Goal: Information Seeking & Learning: Learn about a topic

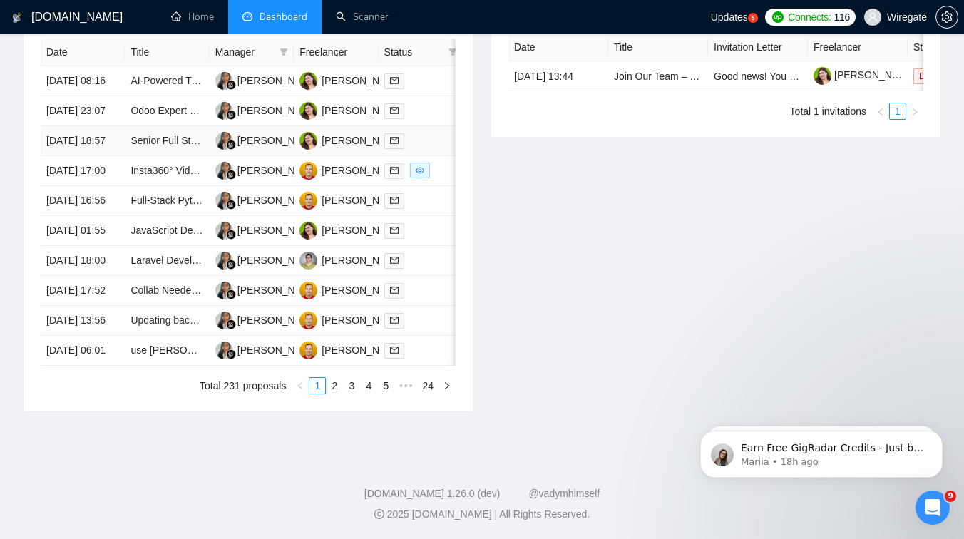
scroll to position [742, 0]
click at [331, 379] on link "2" at bounding box center [334, 386] width 16 height 16
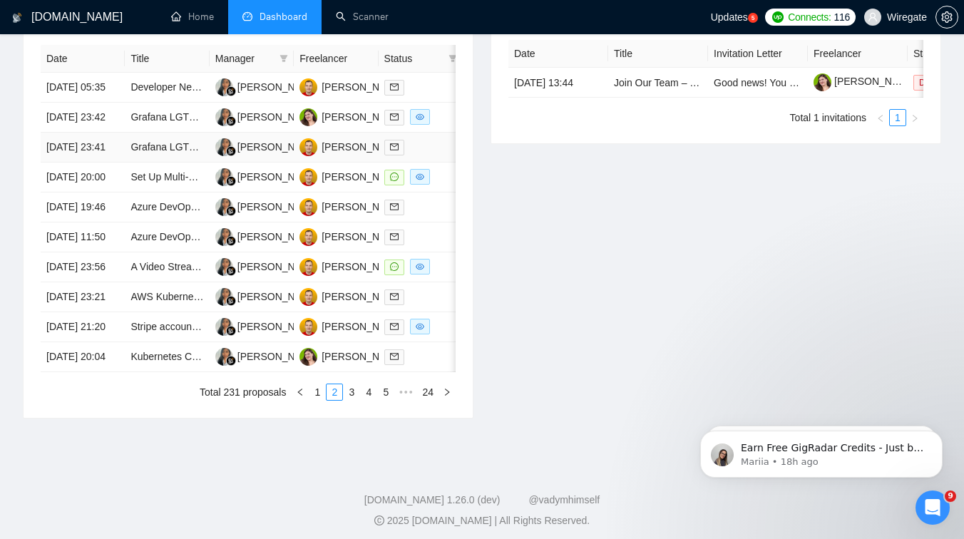
scroll to position [666, 0]
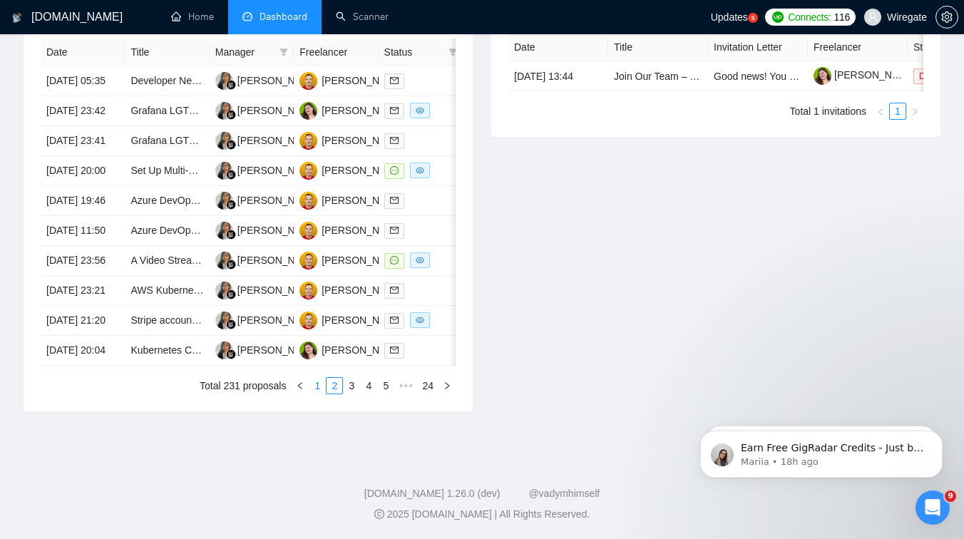
click at [318, 393] on link "1" at bounding box center [317, 386] width 16 height 16
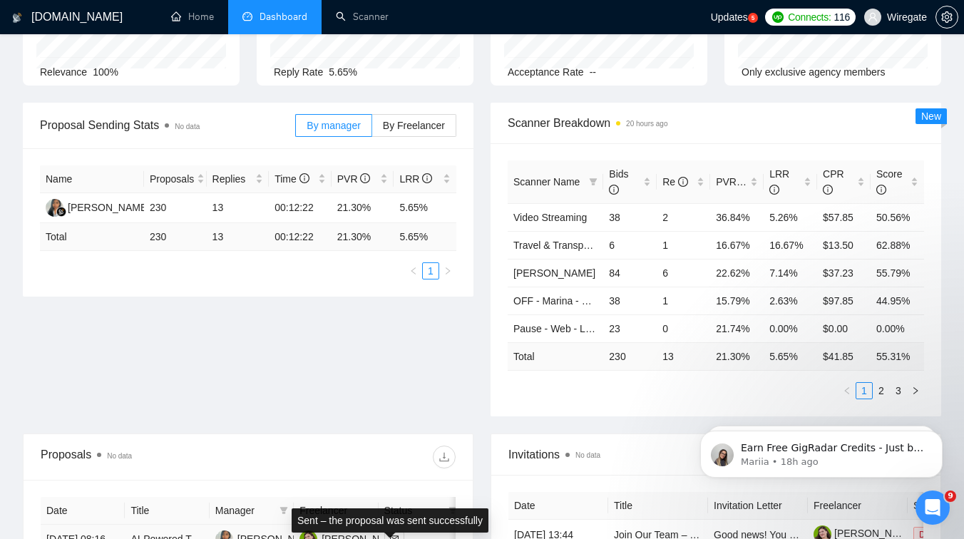
scroll to position [140, 0]
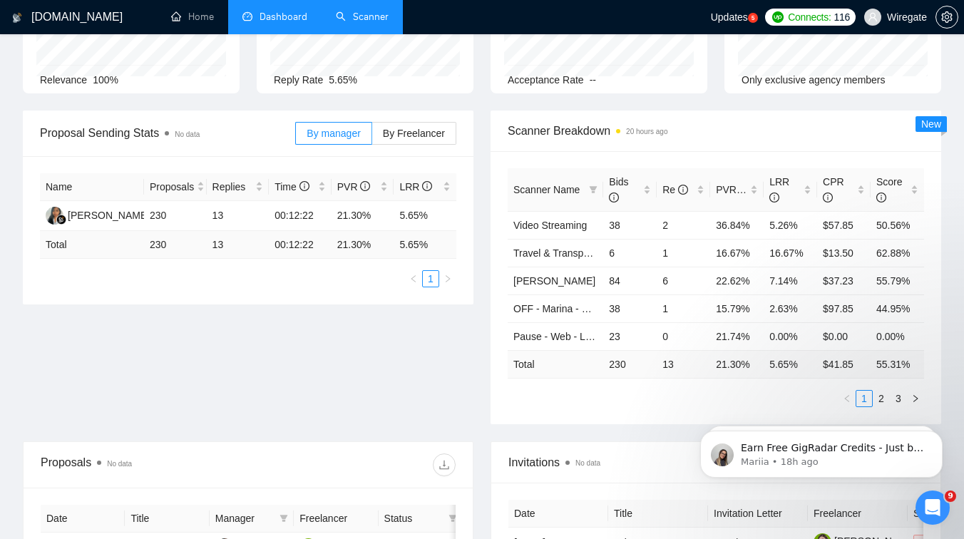
click at [359, 11] on link "Scanner" at bounding box center [362, 17] width 53 height 12
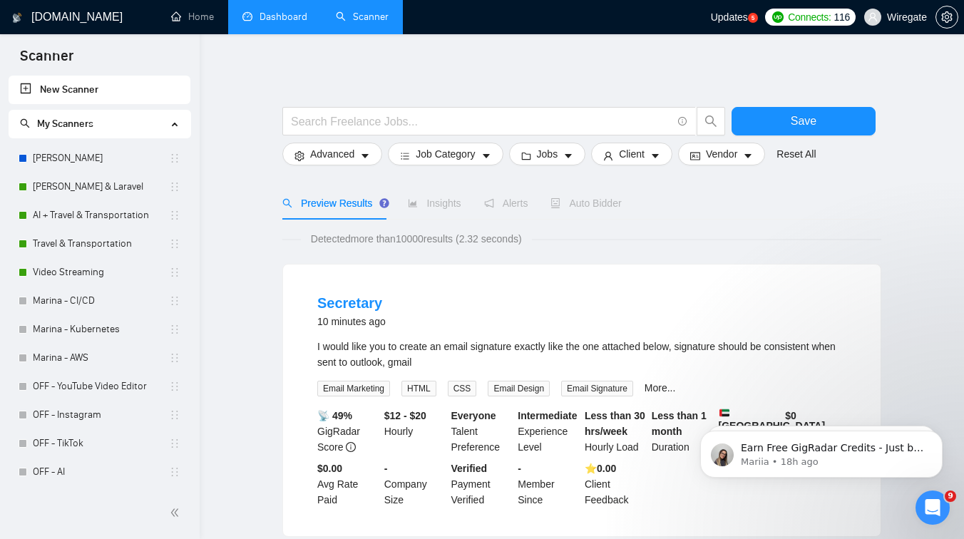
click at [272, 21] on link "Dashboard" at bounding box center [274, 17] width 65 height 12
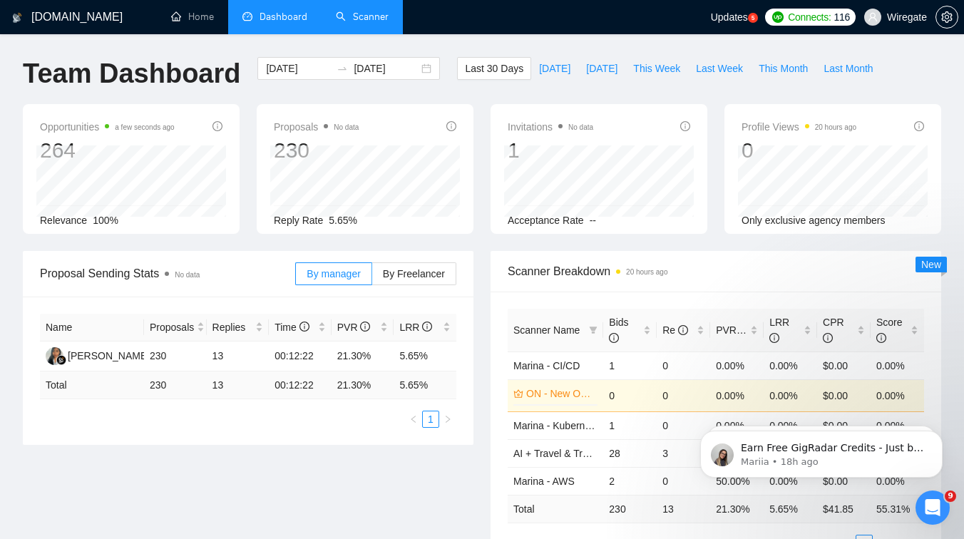
click at [366, 16] on link "Scanner" at bounding box center [362, 17] width 53 height 12
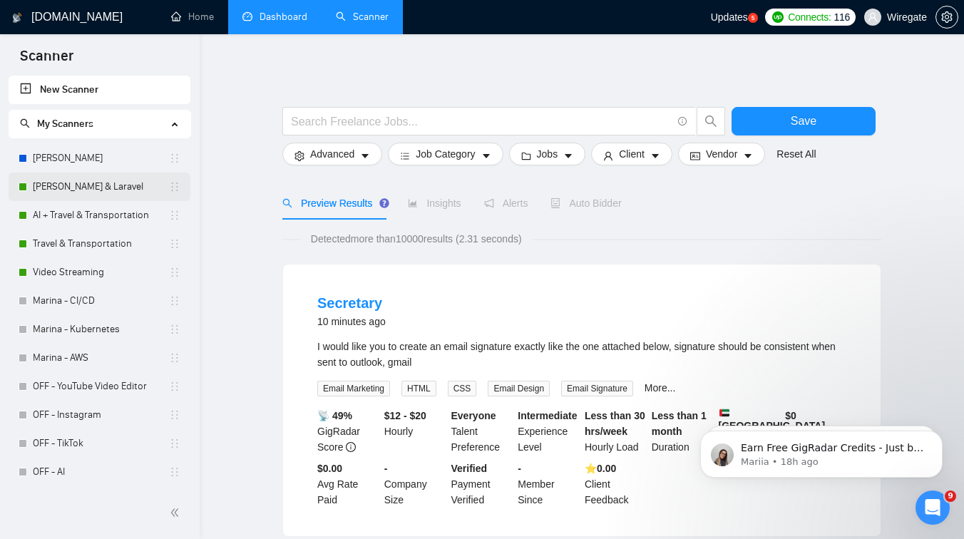
click at [101, 197] on link "[PERSON_NAME] & Laravel" at bounding box center [101, 186] width 136 height 29
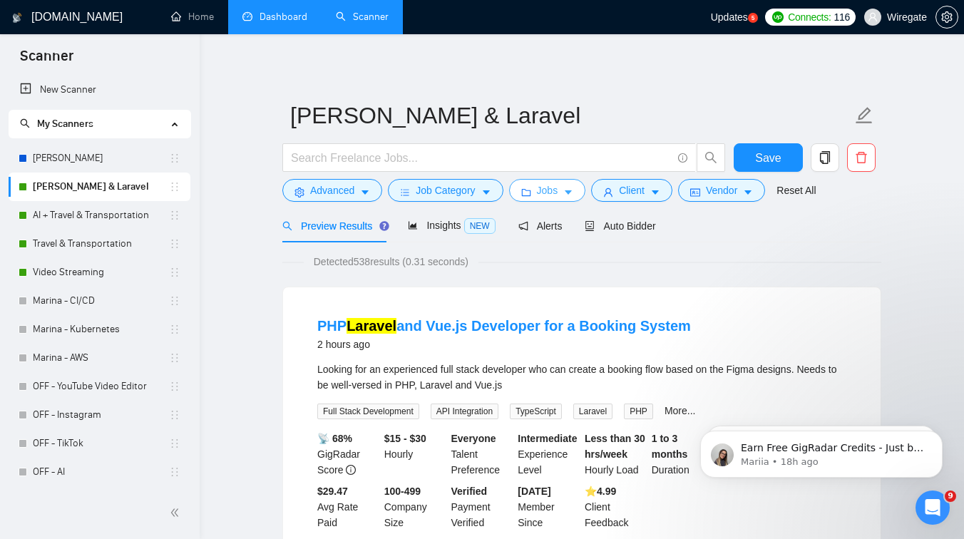
click at [544, 190] on span "Jobs" at bounding box center [547, 190] width 21 height 16
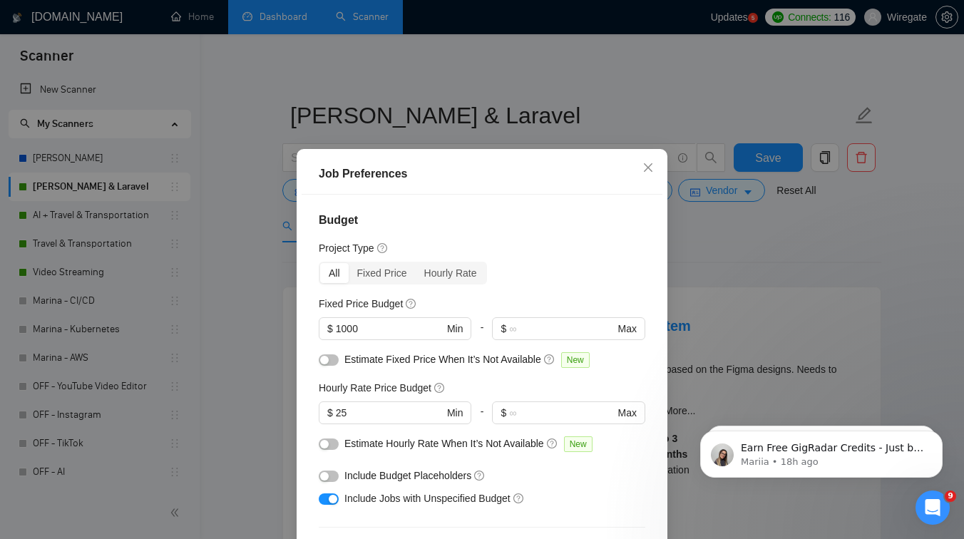
click at [684, 230] on div "Job Preferences Budget Project Type All Fixed Price Hourly Rate Fixed Price Bud…" at bounding box center [482, 269] width 964 height 539
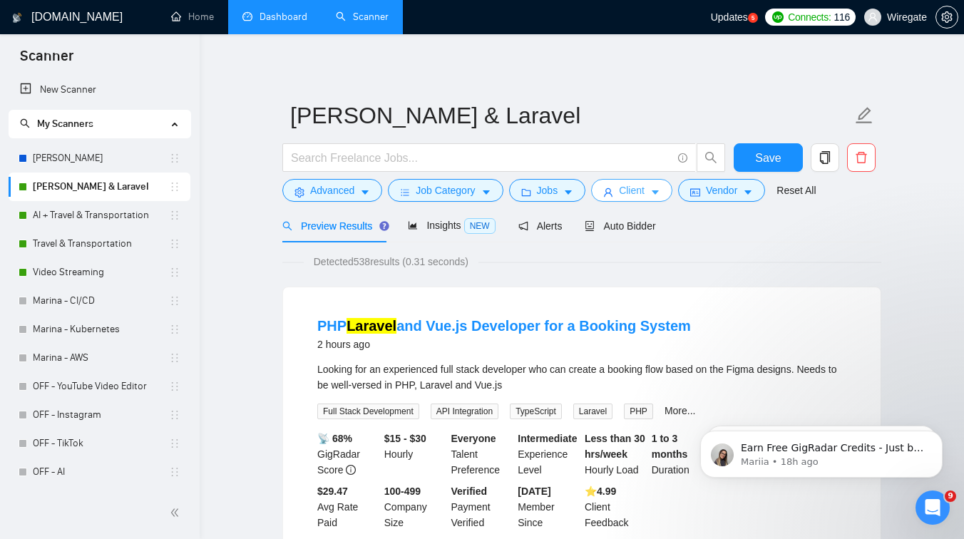
click at [641, 194] on span "Client" at bounding box center [632, 190] width 26 height 16
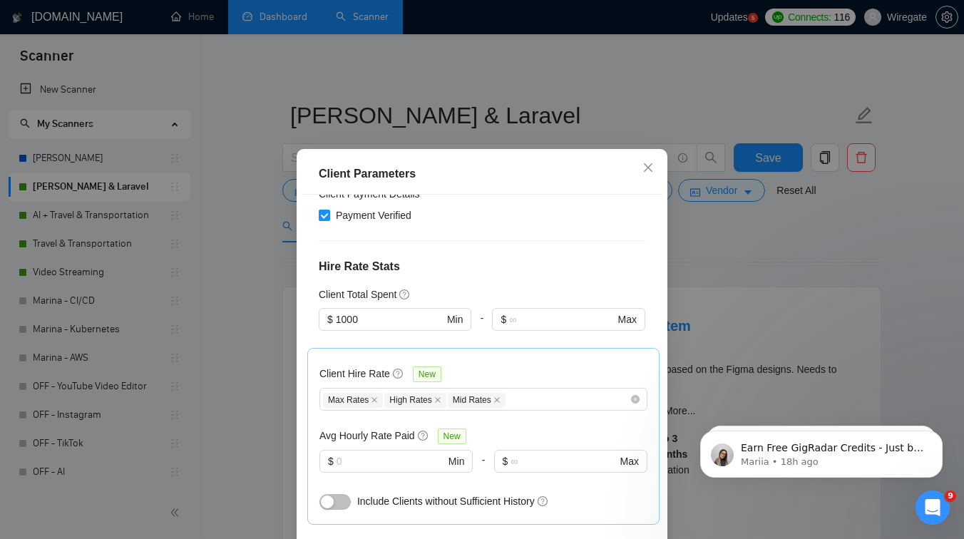
scroll to position [296, 0]
click at [376, 322] on input "1000" at bounding box center [390, 317] width 108 height 16
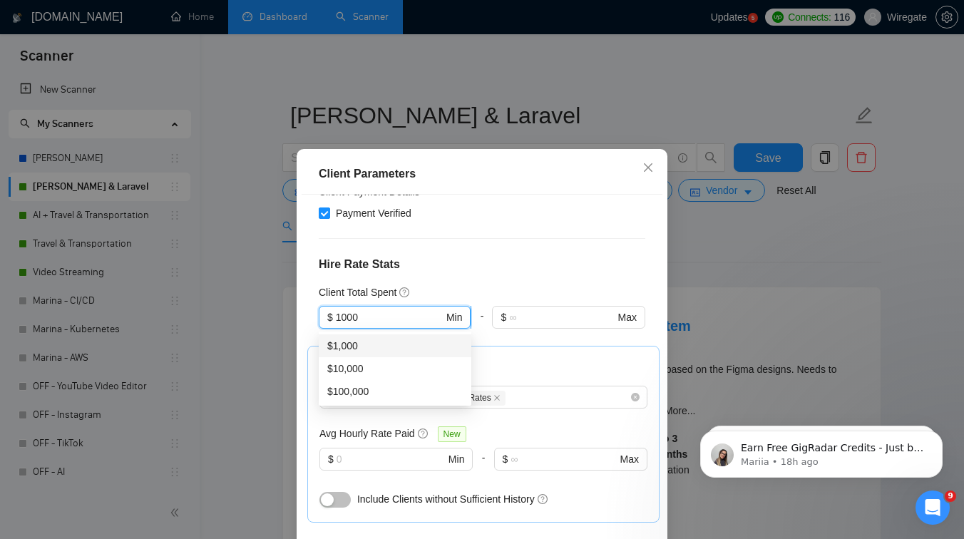
click at [376, 322] on input "1000" at bounding box center [390, 317] width 108 height 16
type input "100"
click at [507, 290] on div "Client Total Spent" at bounding box center [482, 292] width 326 height 16
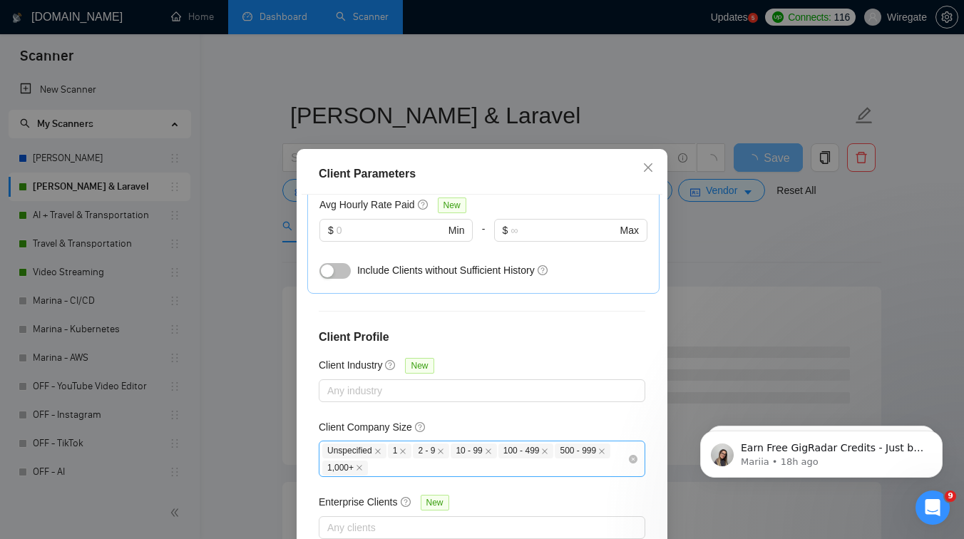
scroll to position [96, 0]
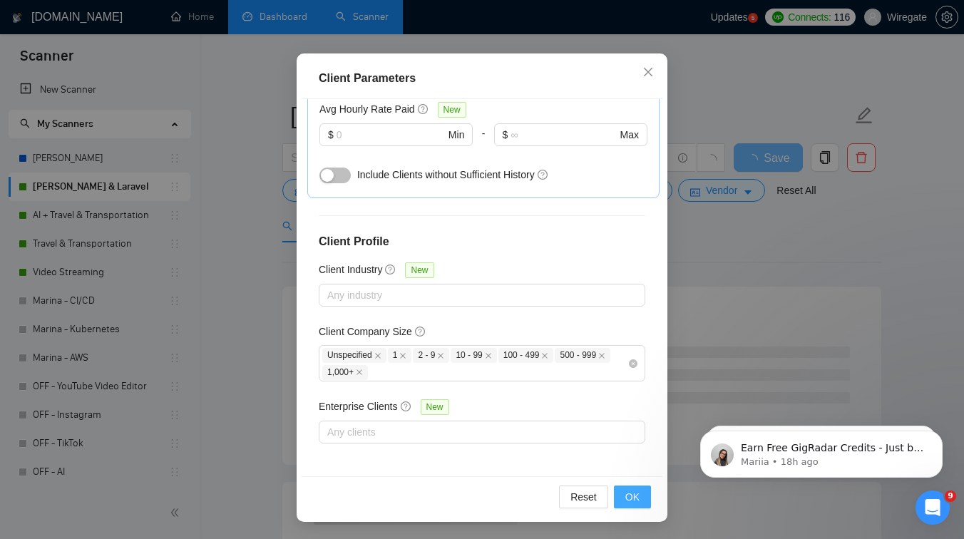
click at [639, 494] on span "OK" at bounding box center [632, 497] width 14 height 16
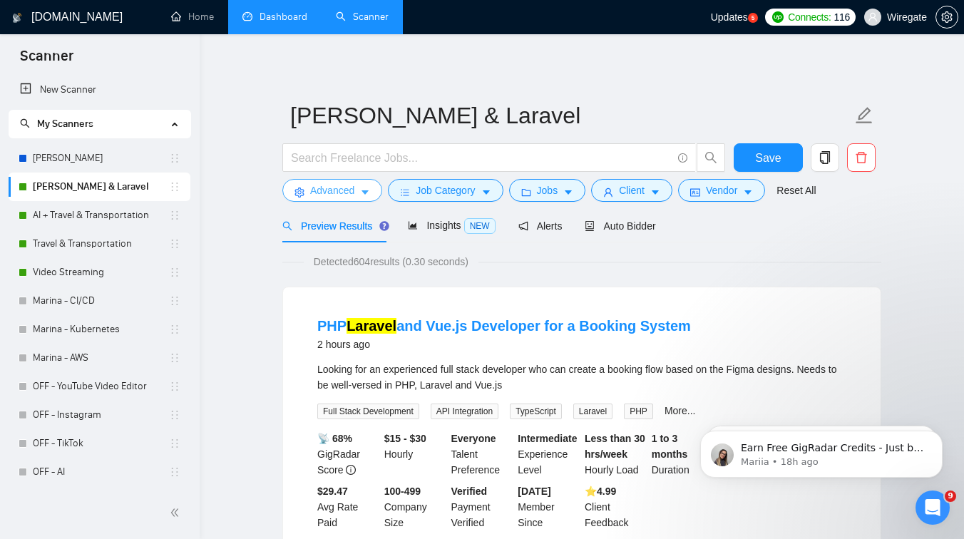
click at [346, 192] on span "Advanced" at bounding box center [332, 190] width 44 height 16
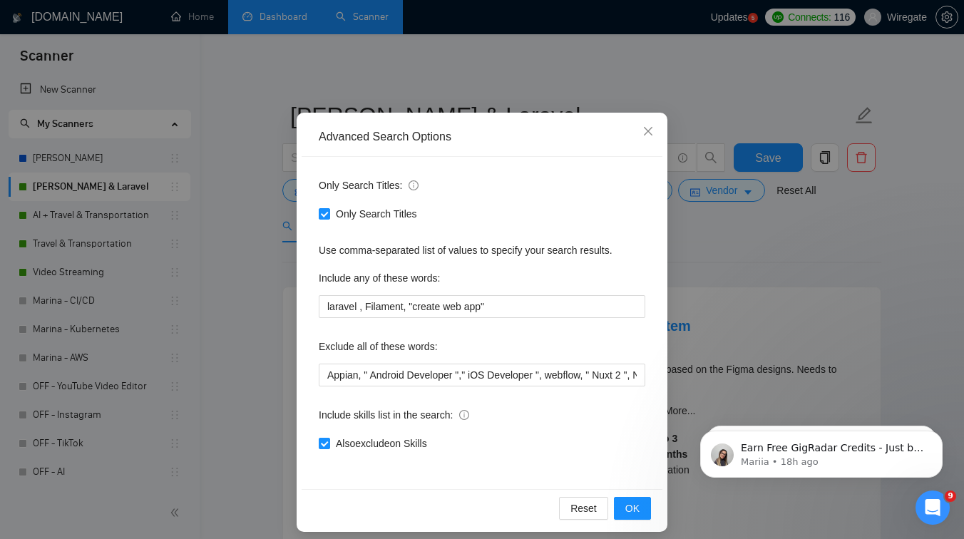
scroll to position [54, 0]
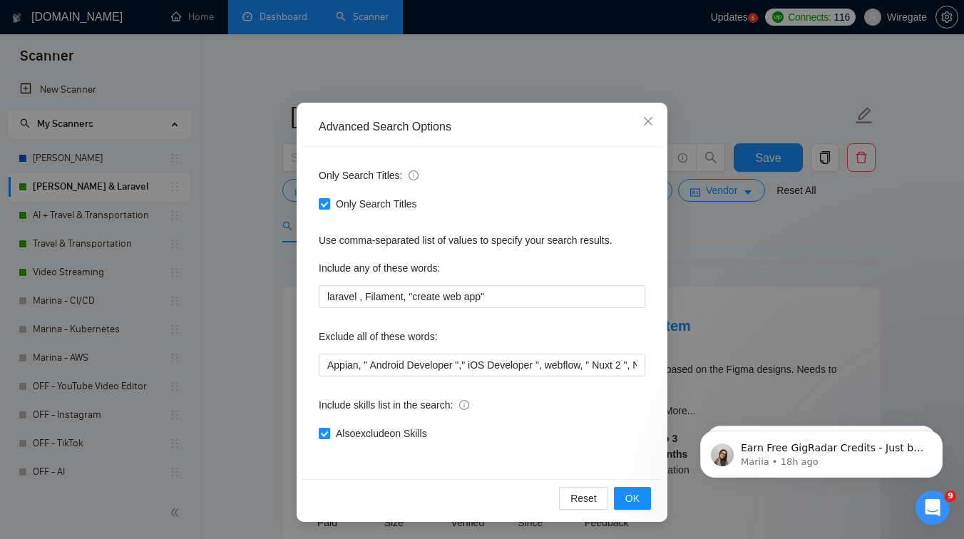
click at [751, 262] on div "Advanced Search Options Only Search Titles: Only Search Titles Use comma-separa…" at bounding box center [482, 269] width 964 height 539
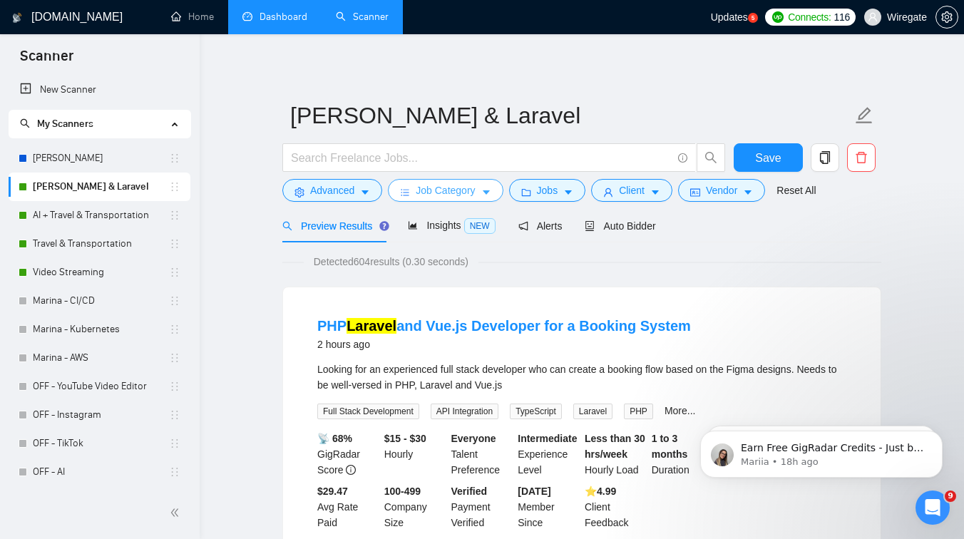
click at [455, 192] on span "Job Category" at bounding box center [445, 190] width 59 height 16
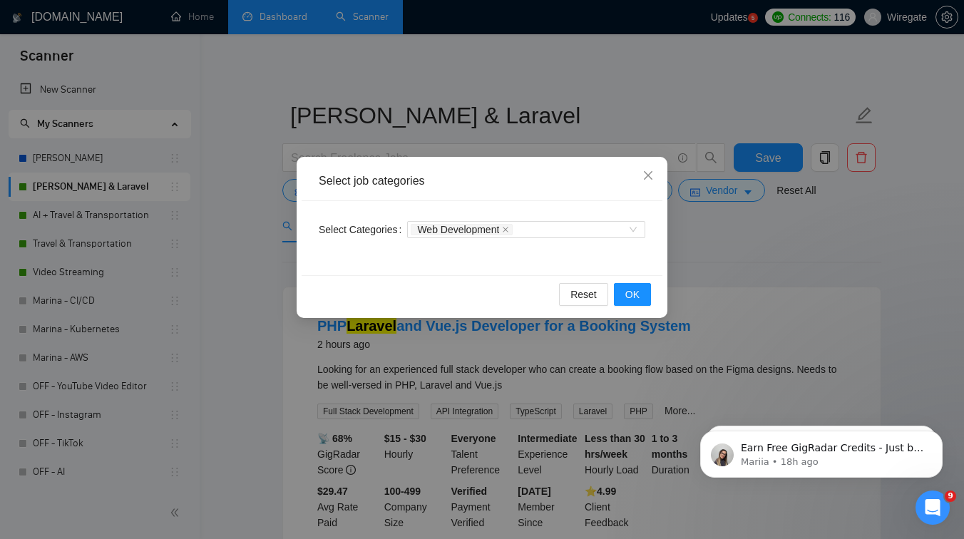
click at [662, 223] on div "Select job categories Select Categories Web Development Reset OK" at bounding box center [482, 237] width 371 height 161
click at [633, 226] on div "Web Development" at bounding box center [526, 229] width 238 height 17
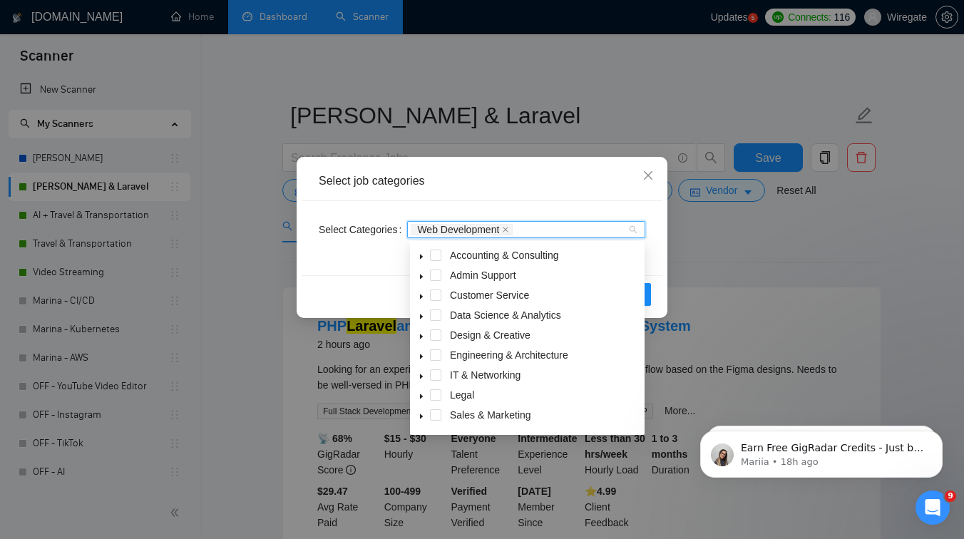
click at [751, 241] on div "Select job categories Select Categories Web Development Reset OK" at bounding box center [482, 269] width 964 height 539
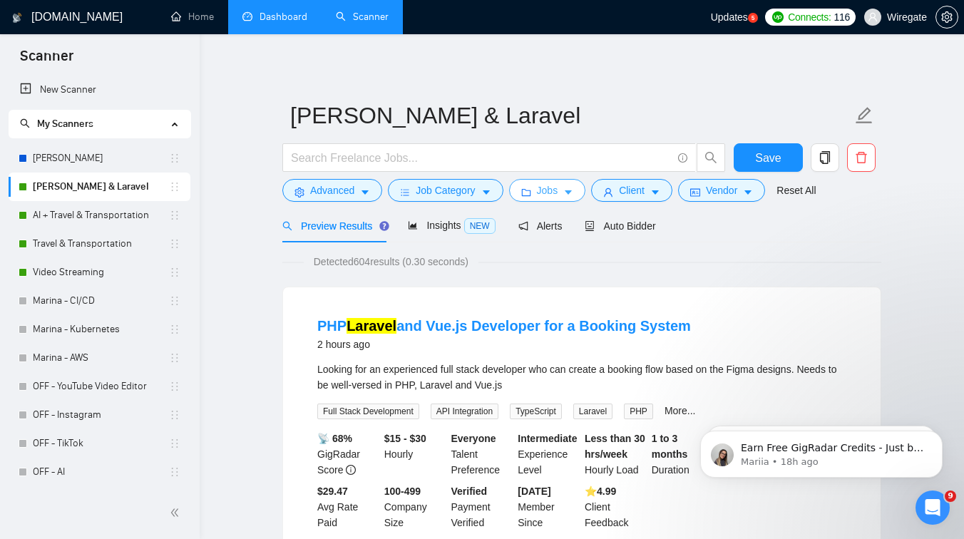
click at [542, 190] on span "Jobs" at bounding box center [547, 190] width 21 height 16
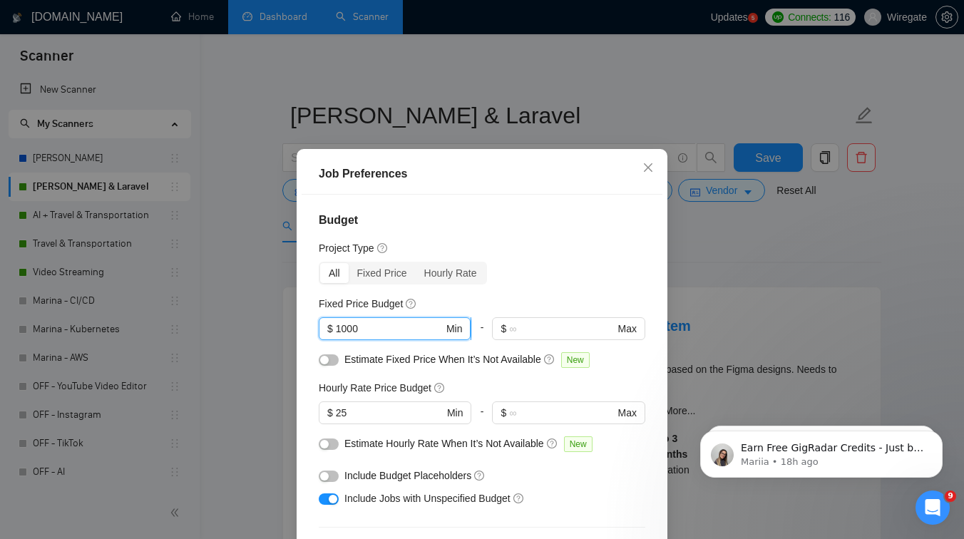
drag, startPoint x: 360, startPoint y: 328, endPoint x: 336, endPoint y: 329, distance: 23.5
click at [336, 329] on input "1000" at bounding box center [390, 329] width 108 height 16
click at [496, 292] on div "Budget Project Type All Fixed Price Hourly Rate Fixed Price Budget 1000 $ 1000 …" at bounding box center [482, 383] width 361 height 377
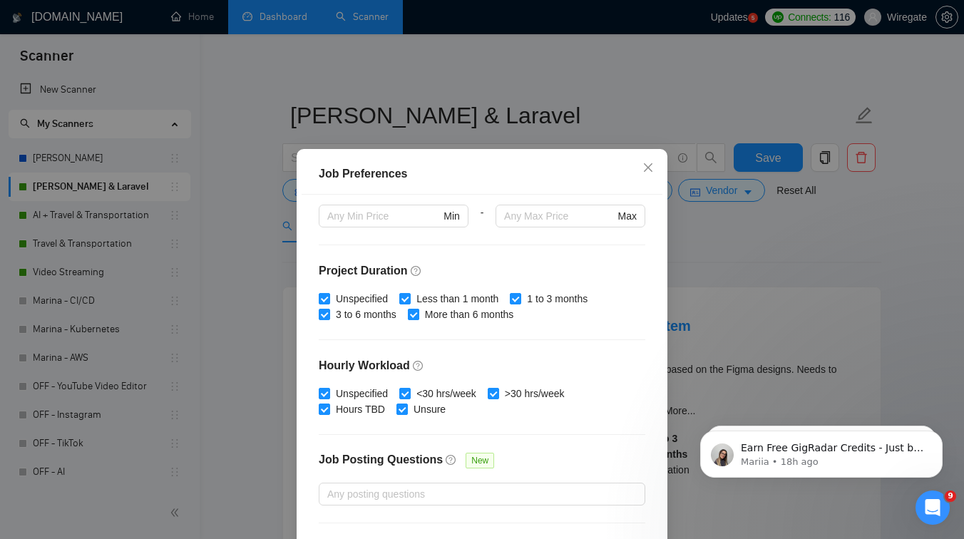
scroll to position [426, 0]
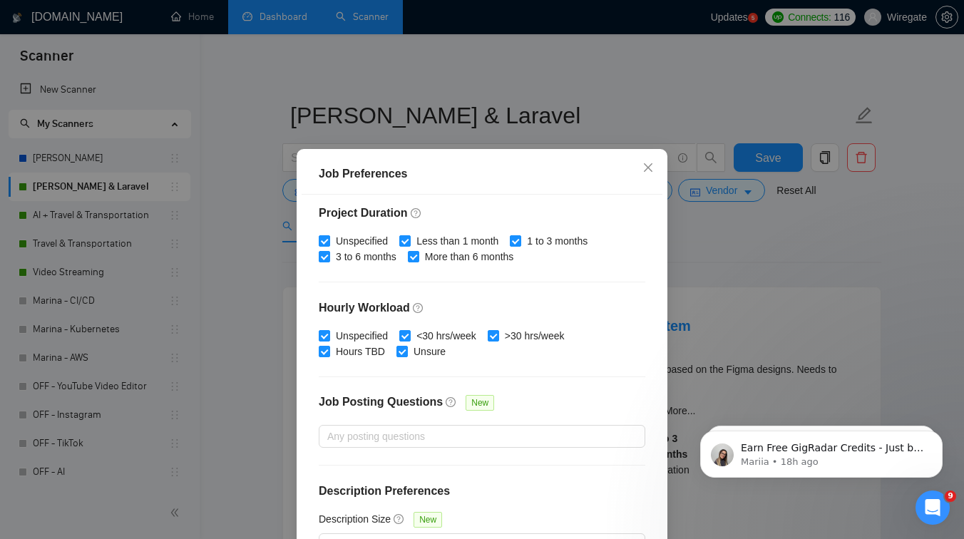
click at [802, 222] on div "Job Preferences Budget Project Type All Fixed Price Hourly Rate Fixed Price Bud…" at bounding box center [482, 269] width 964 height 539
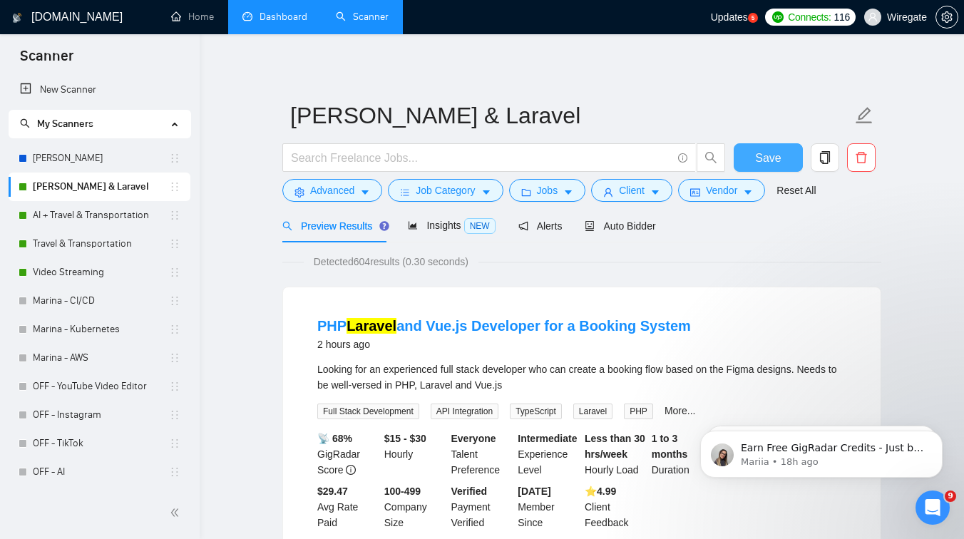
click at [767, 163] on span "Save" at bounding box center [768, 158] width 26 height 18
click at [81, 217] on link "AI + Travel & Transportation" at bounding box center [101, 215] width 136 height 29
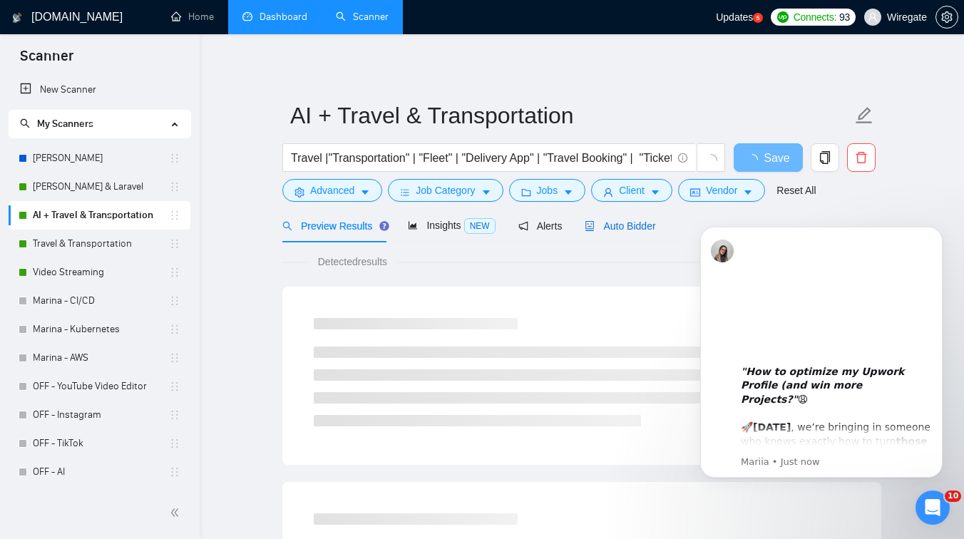
click at [617, 220] on span "Auto Bidder" at bounding box center [619, 225] width 71 height 11
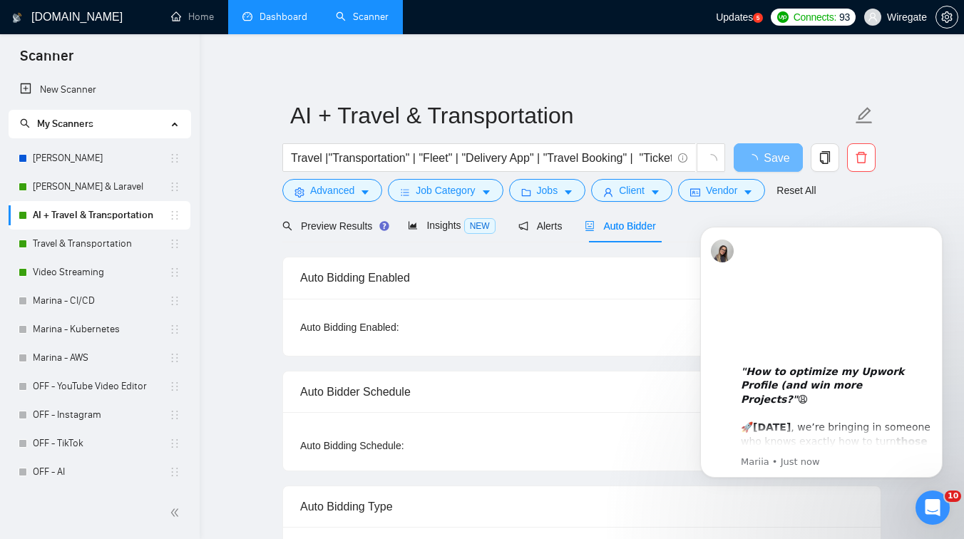
checkbox input "true"
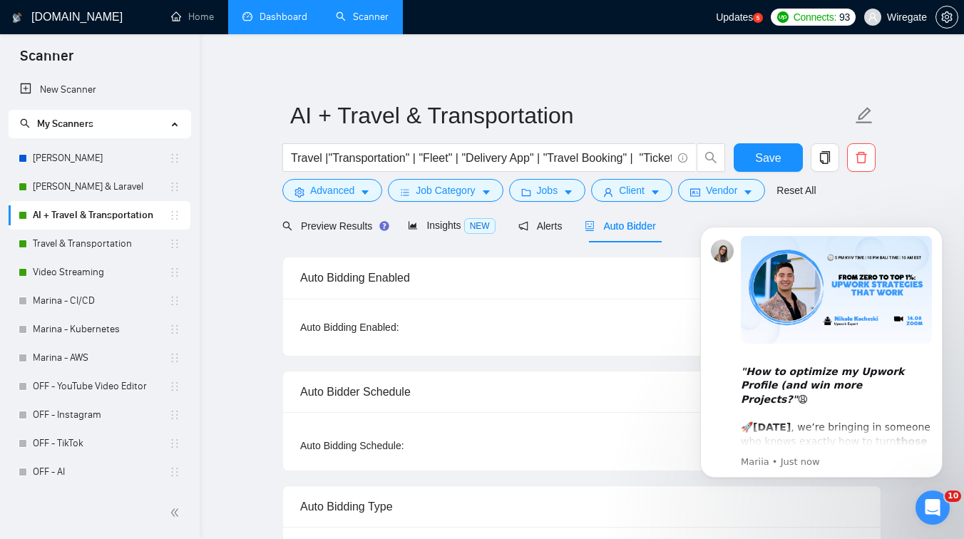
click at [929, 498] on icon "Open Intercom Messenger" at bounding box center [933, 508] width 24 height 24
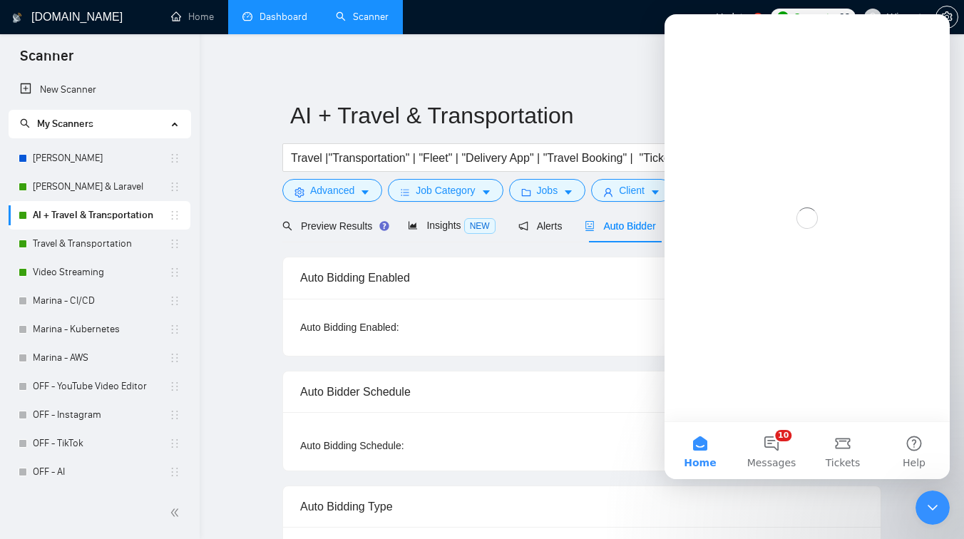
click at [933, 503] on icon "Close Intercom Messenger" at bounding box center [932, 507] width 17 height 17
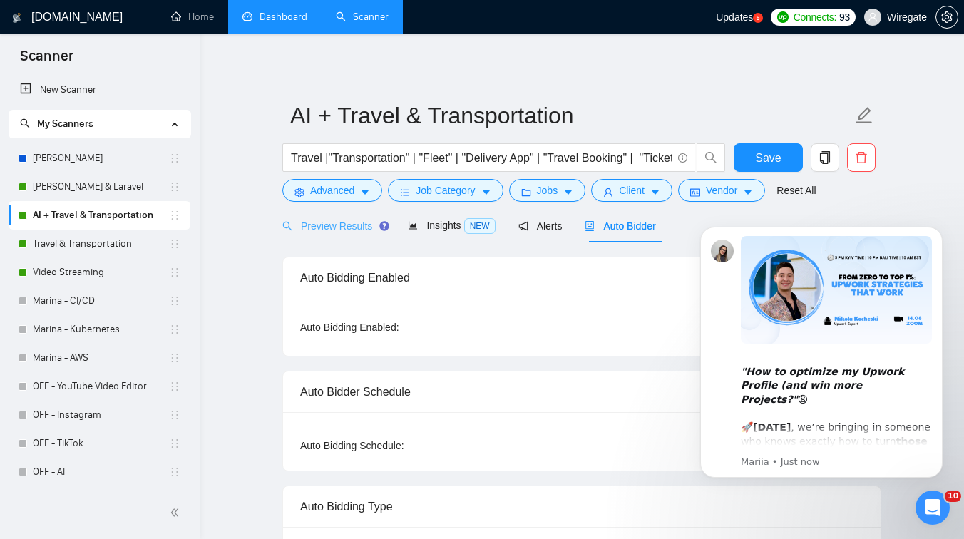
click at [341, 235] on div "Preview Results" at bounding box center [333, 226] width 103 height 34
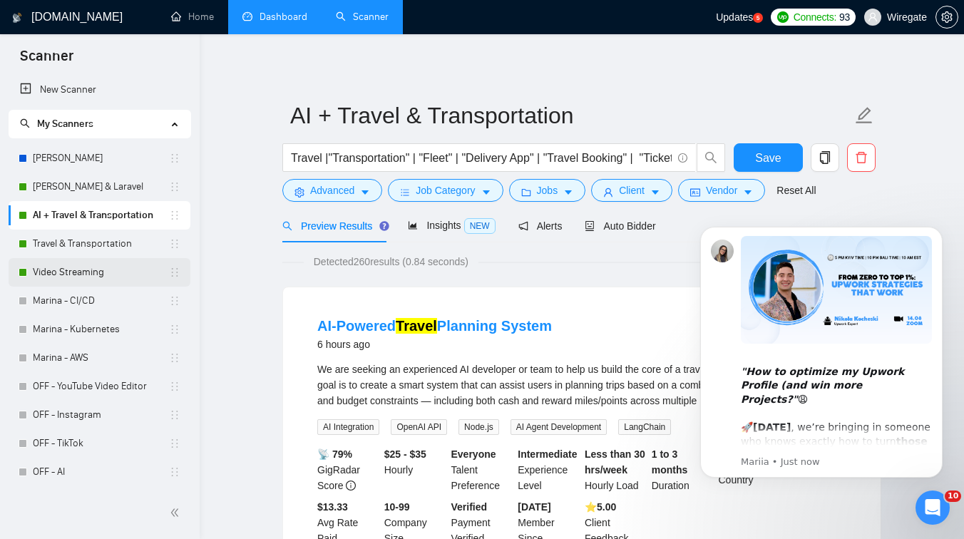
click at [81, 274] on link "Video Streaming" at bounding box center [101, 272] width 136 height 29
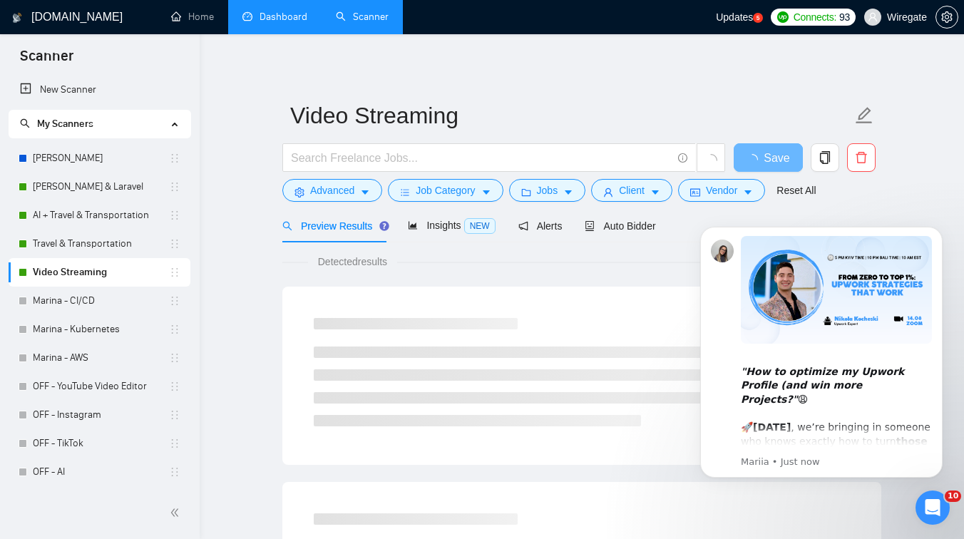
click at [932, 498] on icon "Open Intercom Messenger" at bounding box center [933, 508] width 24 height 24
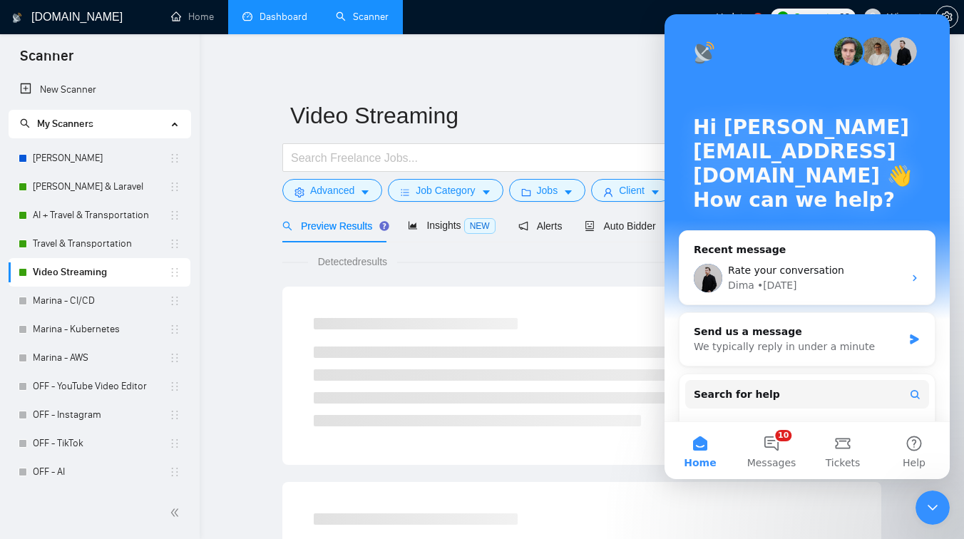
click at [932, 498] on div "Close Intercom Messenger" at bounding box center [932, 507] width 34 height 34
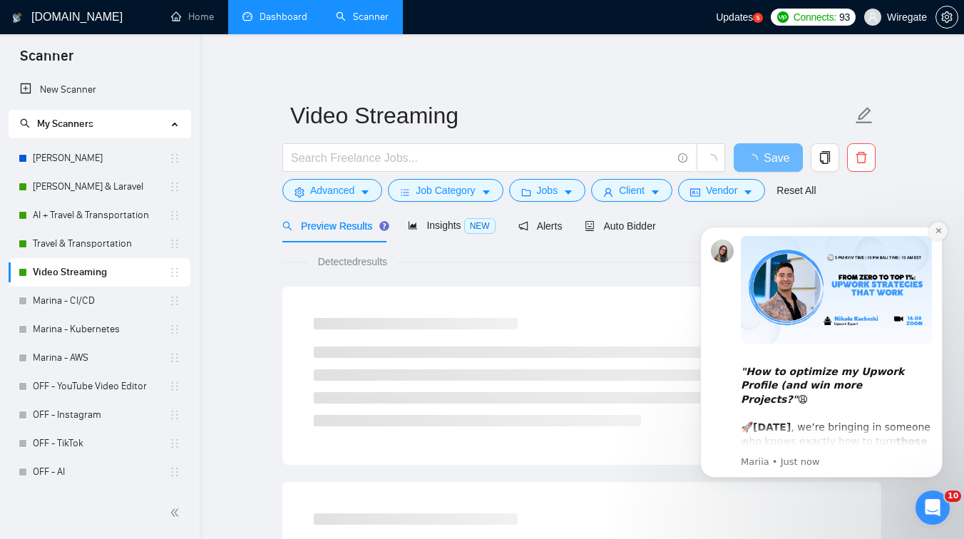
click at [939, 234] on icon "Dismiss notification" at bounding box center [938, 231] width 8 height 8
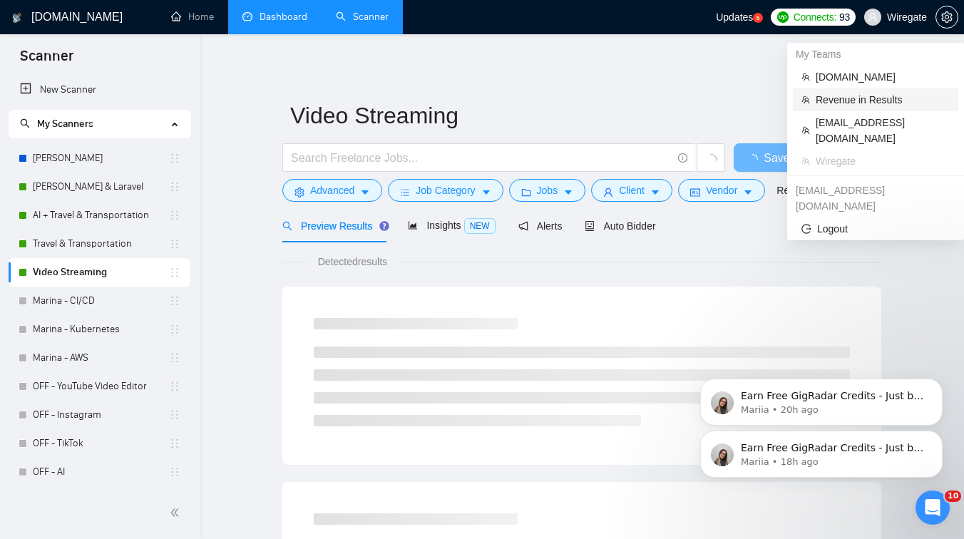
click at [845, 101] on span "Revenue in Results" at bounding box center [882, 100] width 134 height 16
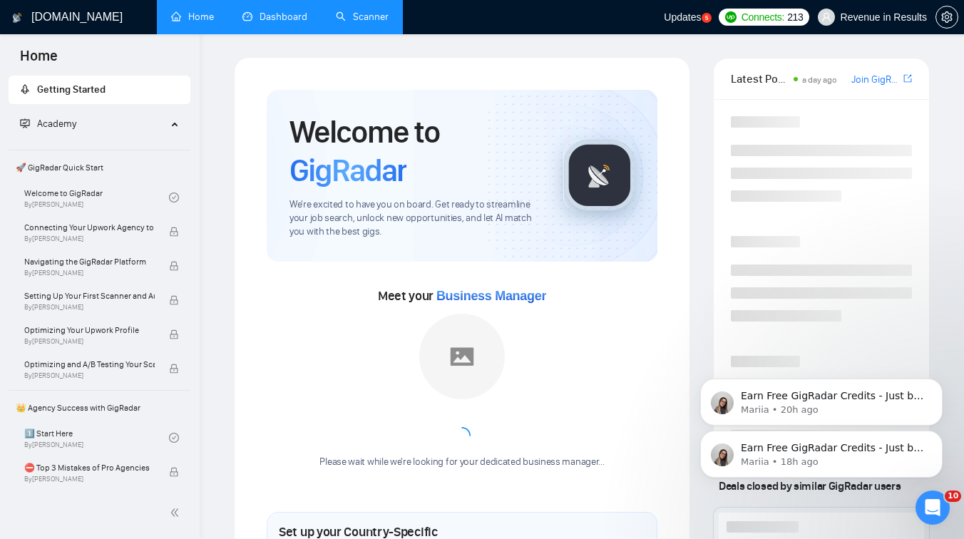
click at [282, 12] on link "Dashboard" at bounding box center [274, 17] width 65 height 12
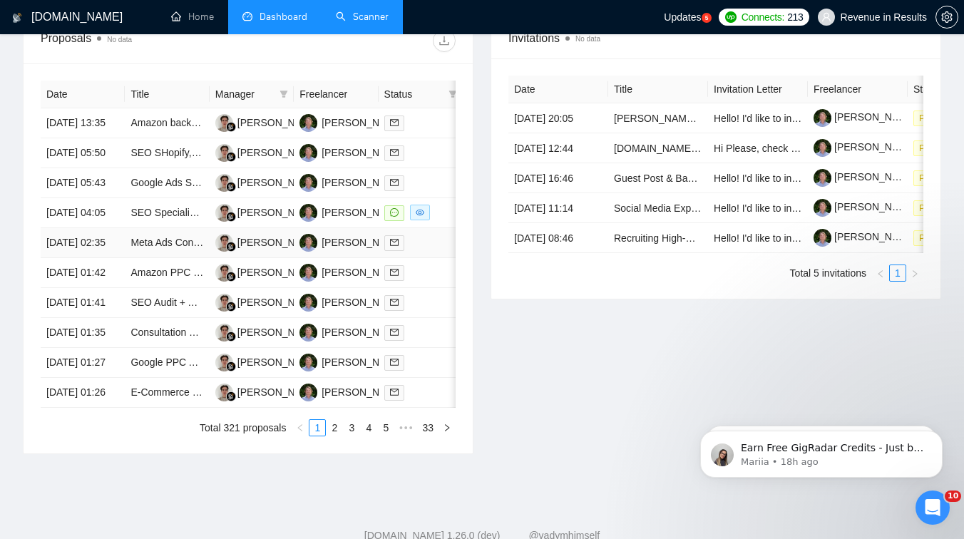
scroll to position [539, 0]
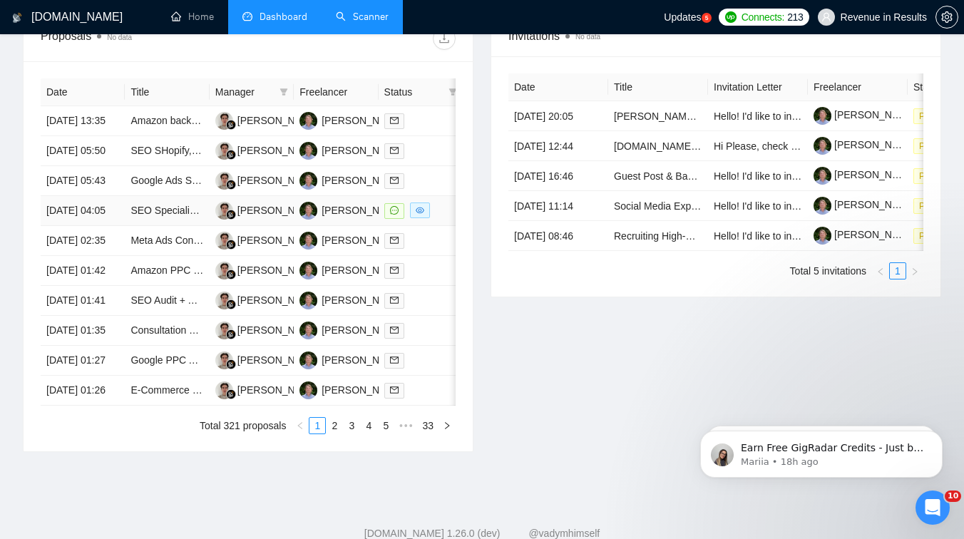
click at [163, 226] on td "SEO Specialist – Schema Markup Implementation for Pre-Defined Plan" at bounding box center [167, 211] width 84 height 30
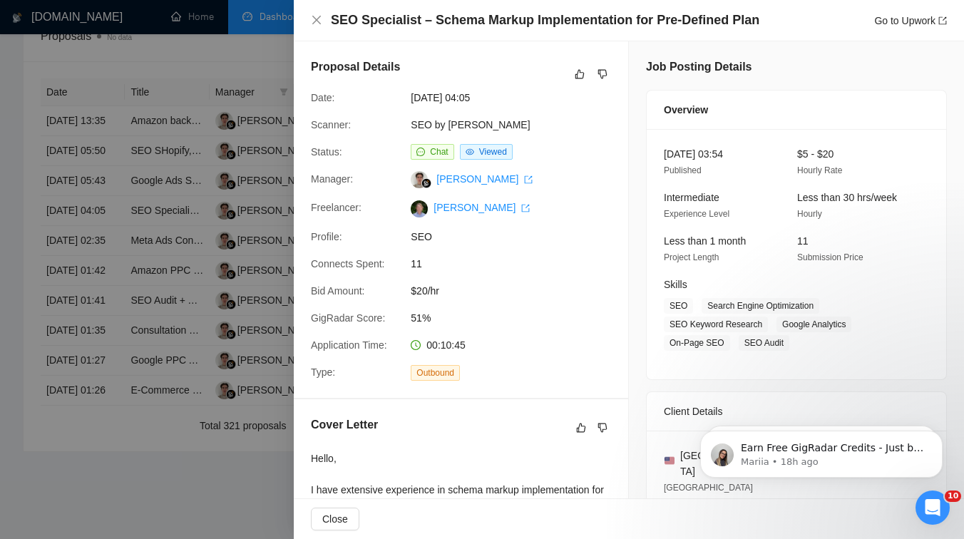
click at [170, 289] on div at bounding box center [482, 269] width 964 height 539
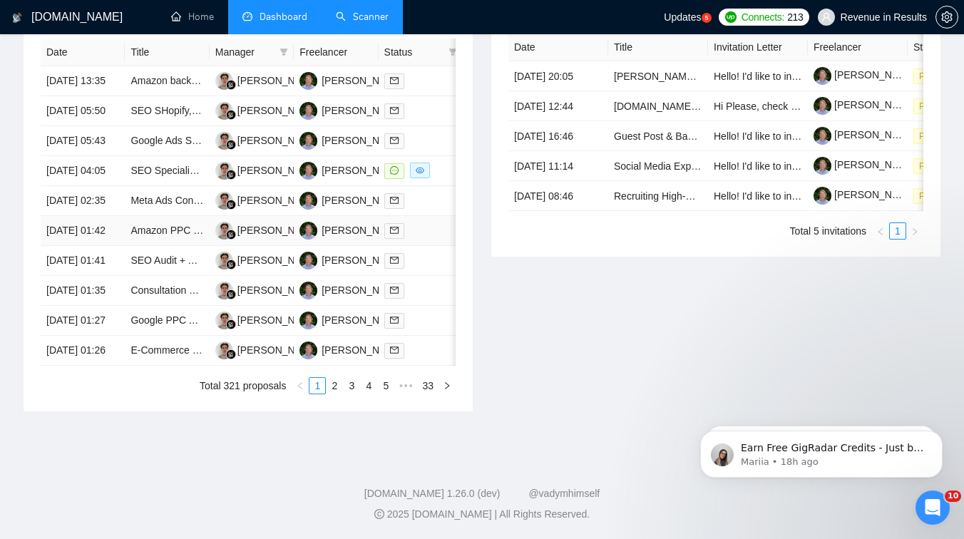
scroll to position [714, 0]
click at [336, 385] on link "2" at bounding box center [334, 386] width 16 height 16
click at [167, 246] on td "SEO Specialist for DTC Shopify (Audit + 30/60/90 Plan + Light Execution)" at bounding box center [167, 231] width 84 height 30
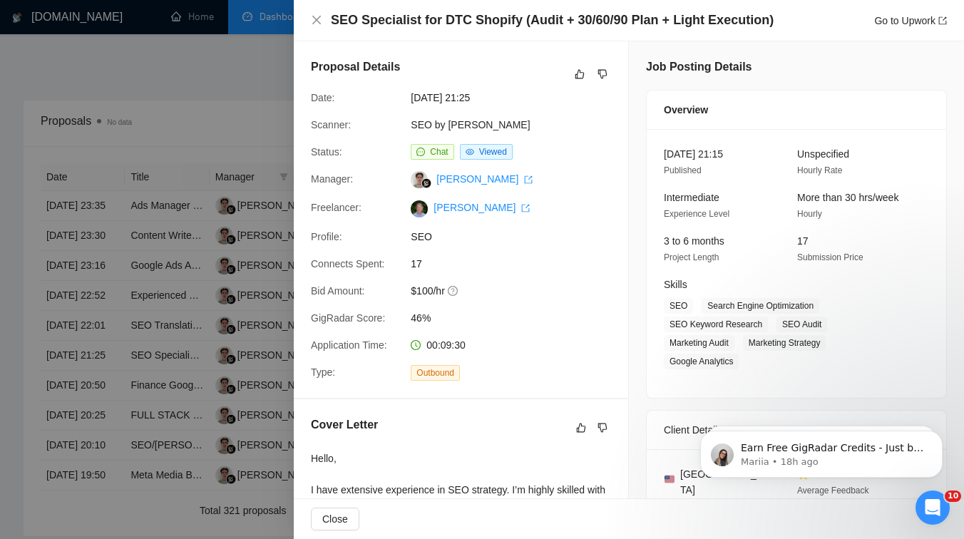
scroll to position [433, 0]
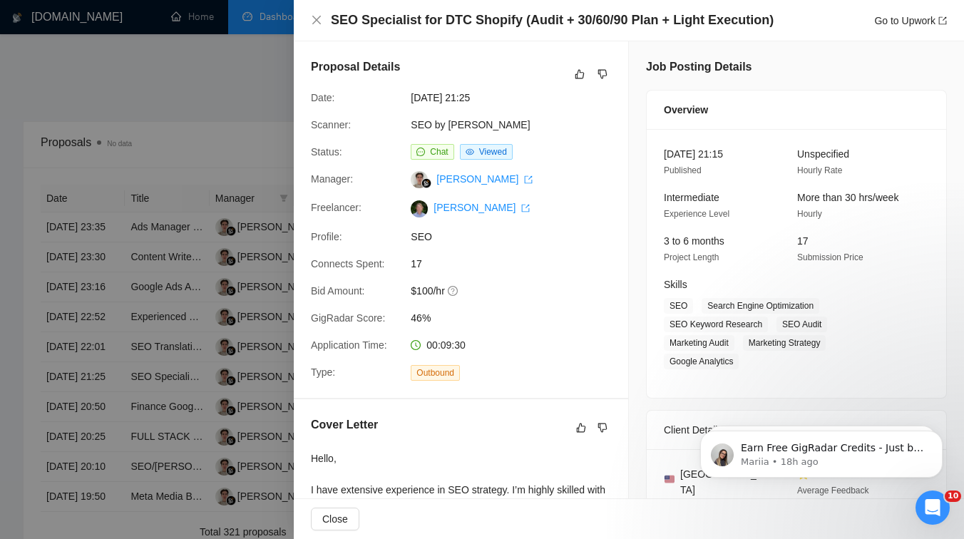
click at [160, 273] on div at bounding box center [482, 269] width 964 height 539
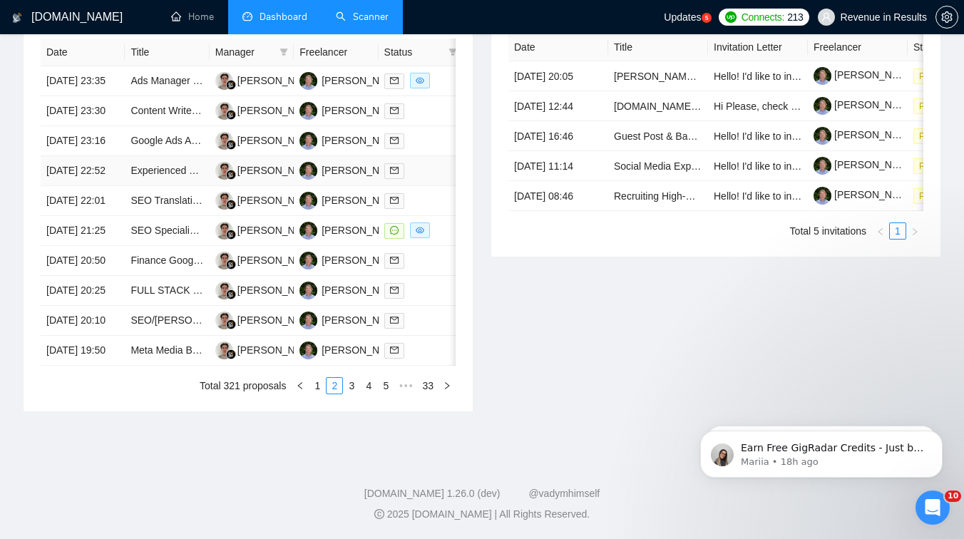
scroll to position [635, 0]
click at [162, 246] on td "SEO Specialist for DTC Shopify (Audit + 30/60/90 Plan + Light Execution)" at bounding box center [167, 231] width 84 height 30
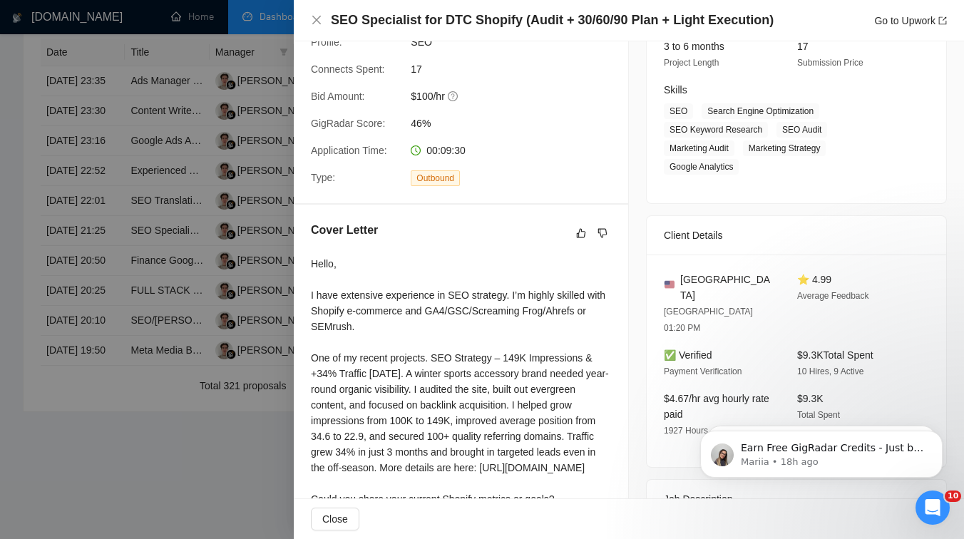
scroll to position [304, 0]
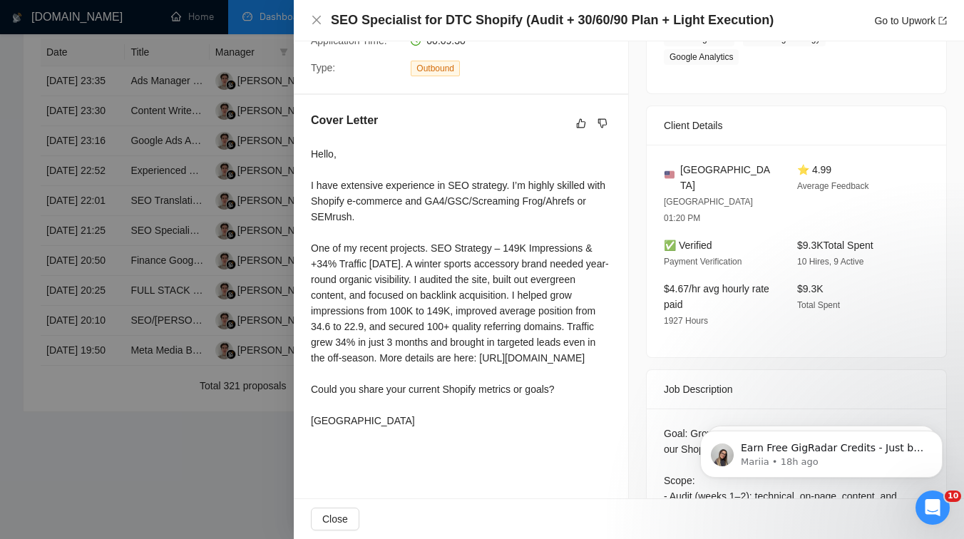
click at [165, 254] on div at bounding box center [482, 269] width 964 height 539
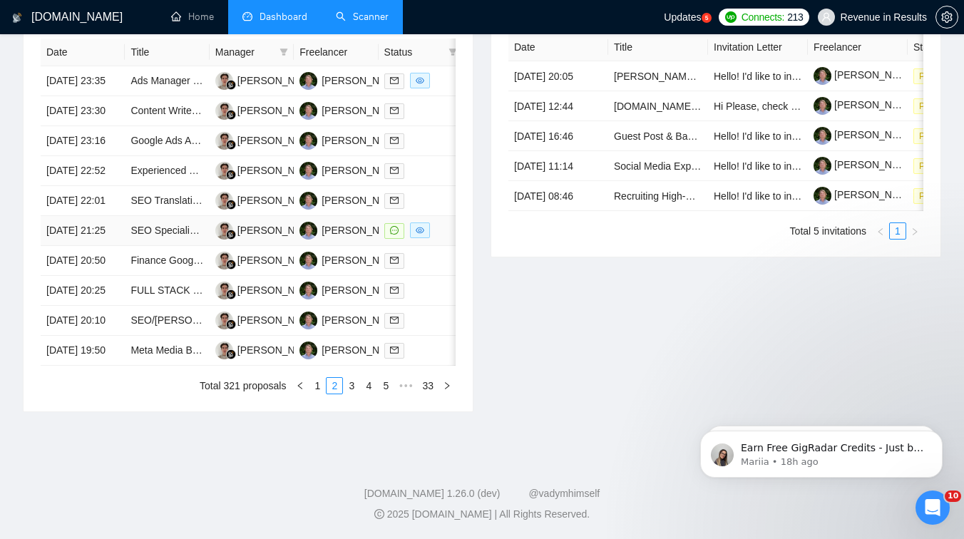
click at [170, 246] on td "SEO Specialist for DTC Shopify (Audit + 30/60/90 Plan + Light Execution)" at bounding box center [167, 231] width 84 height 30
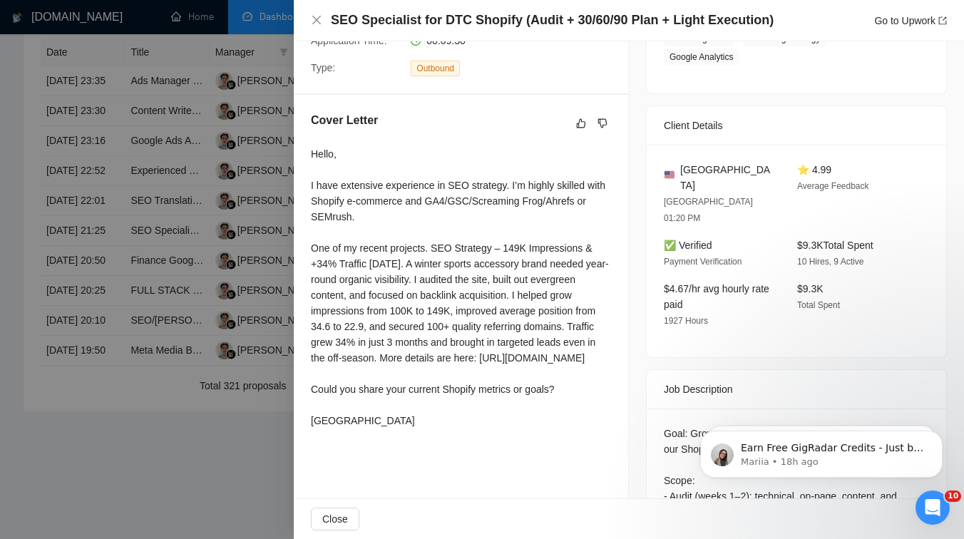
click at [165, 294] on div at bounding box center [482, 269] width 964 height 539
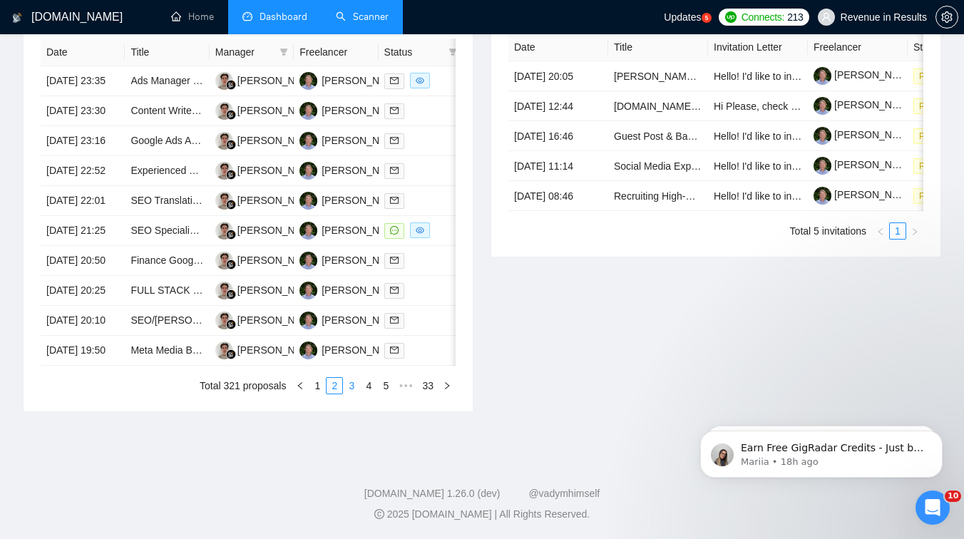
click at [349, 393] on link "3" at bounding box center [352, 386] width 16 height 16
click at [335, 393] on link "2" at bounding box center [334, 386] width 16 height 16
click at [347, 393] on link "3" at bounding box center [352, 386] width 16 height 16
click at [371, 393] on link "4" at bounding box center [369, 386] width 16 height 16
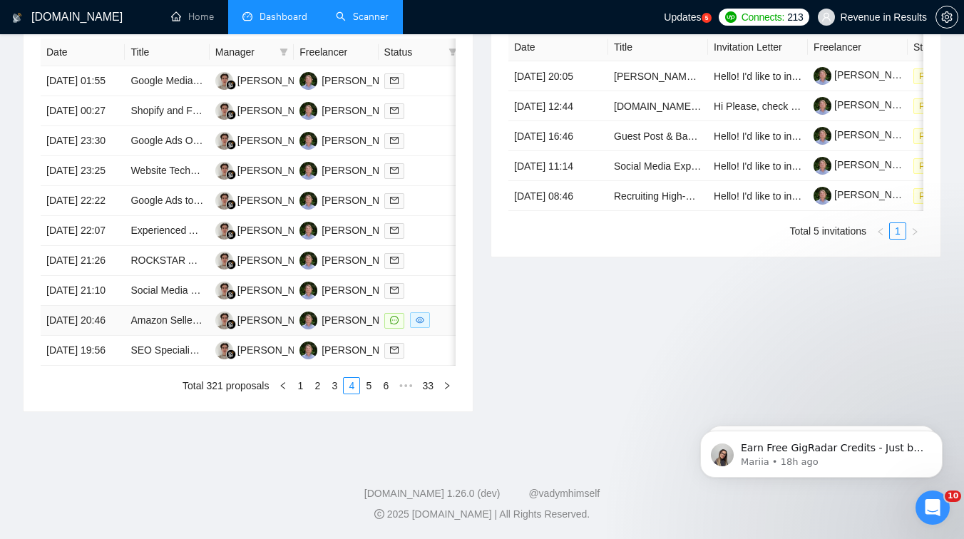
click at [169, 336] on td "Amazon Seller Account Optimization & Product Listing Assistance" at bounding box center [167, 321] width 84 height 30
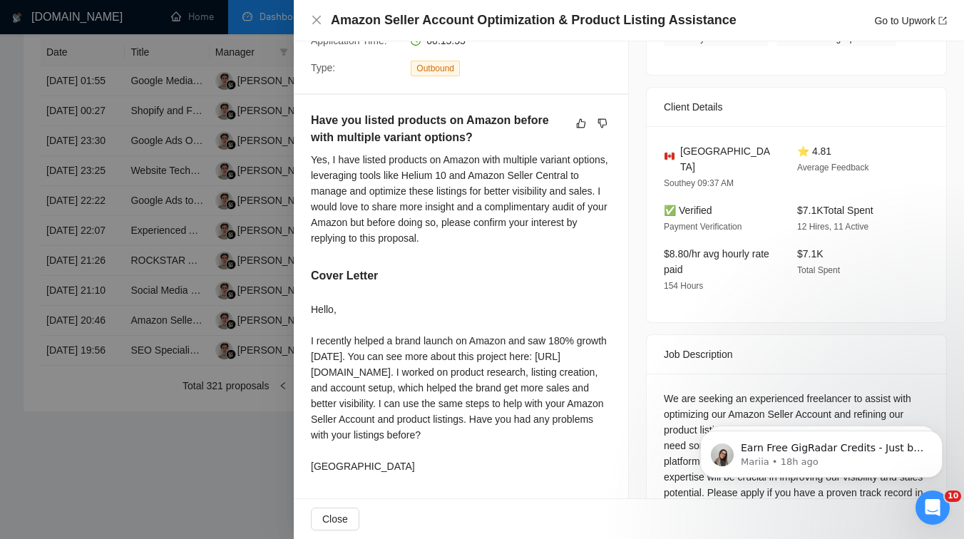
click at [173, 388] on div at bounding box center [482, 269] width 964 height 539
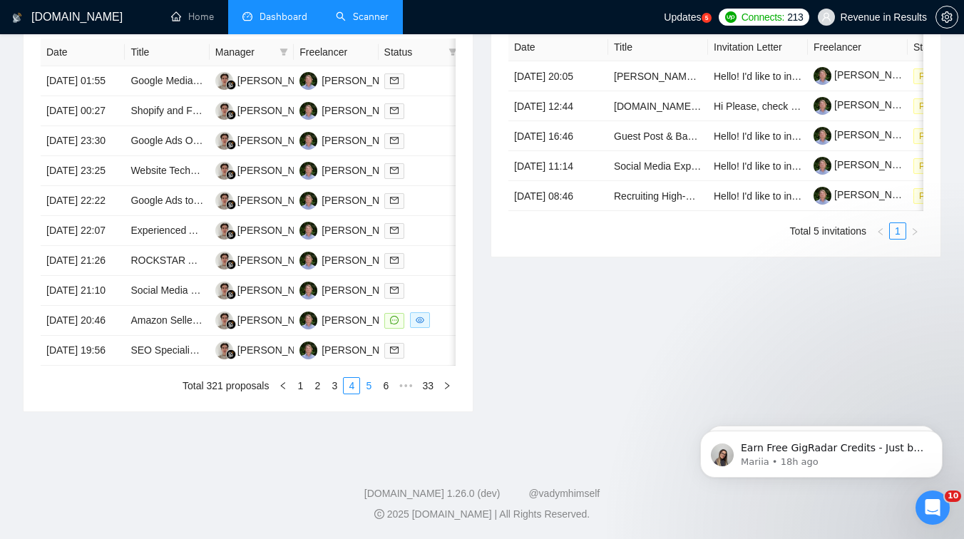
click at [373, 393] on link "5" at bounding box center [369, 386] width 16 height 16
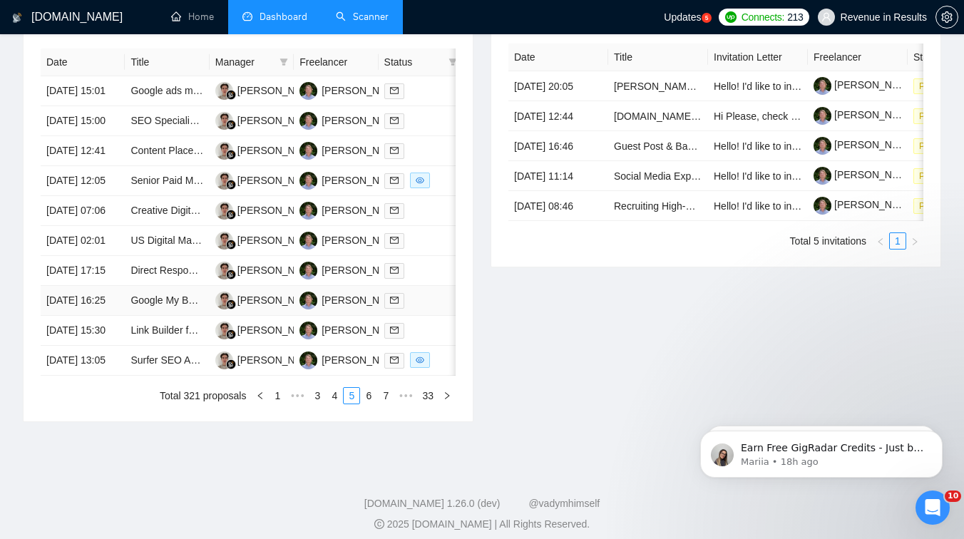
scroll to position [607, 0]
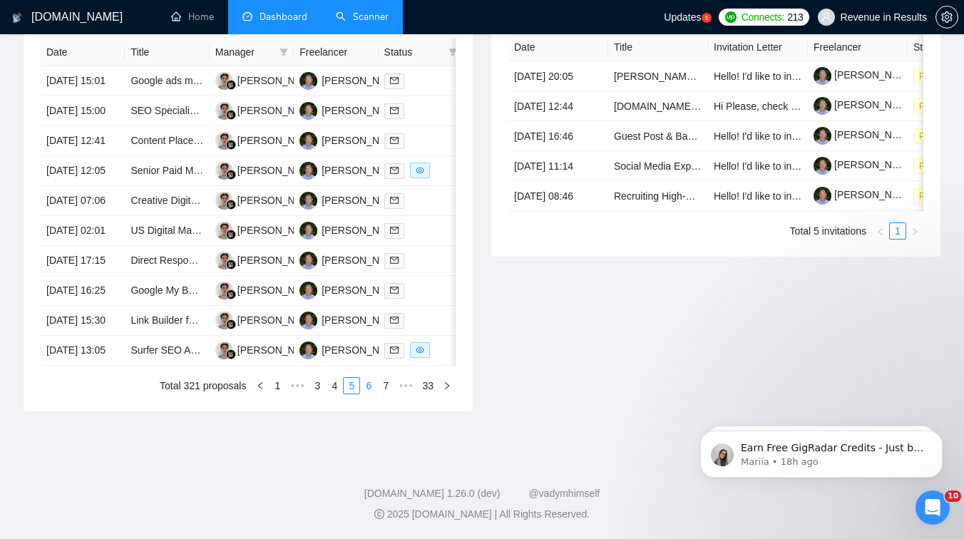
click at [370, 393] on link "6" at bounding box center [369, 386] width 16 height 16
click at [168, 216] on td "Digital Operations Coordinator - AI & SEO for Conscious Business Agency" at bounding box center [167, 201] width 84 height 30
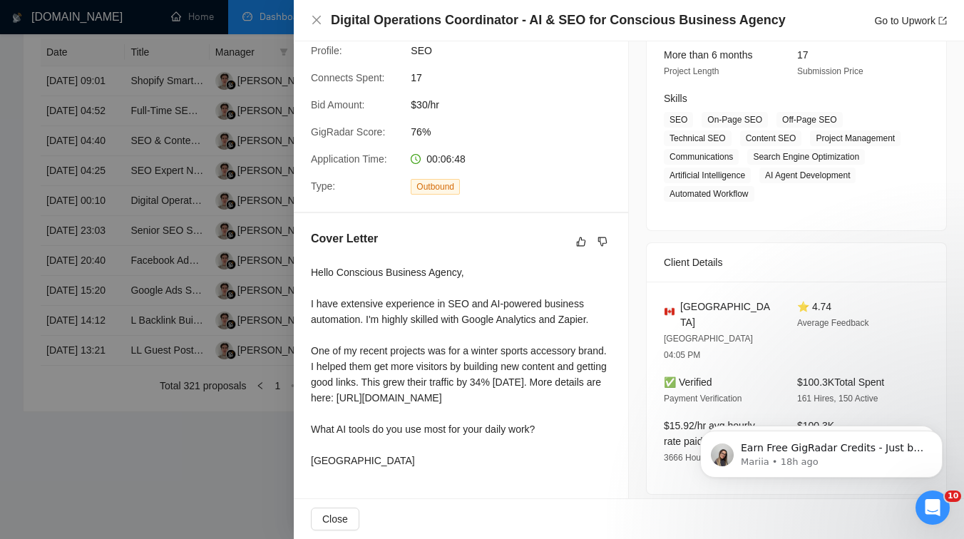
scroll to position [150, 0]
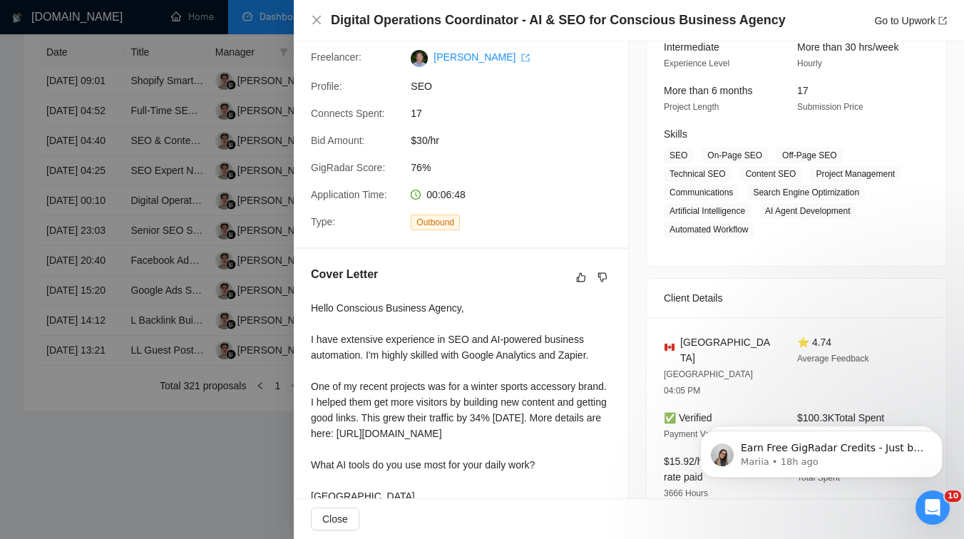
click at [227, 313] on div at bounding box center [482, 269] width 964 height 539
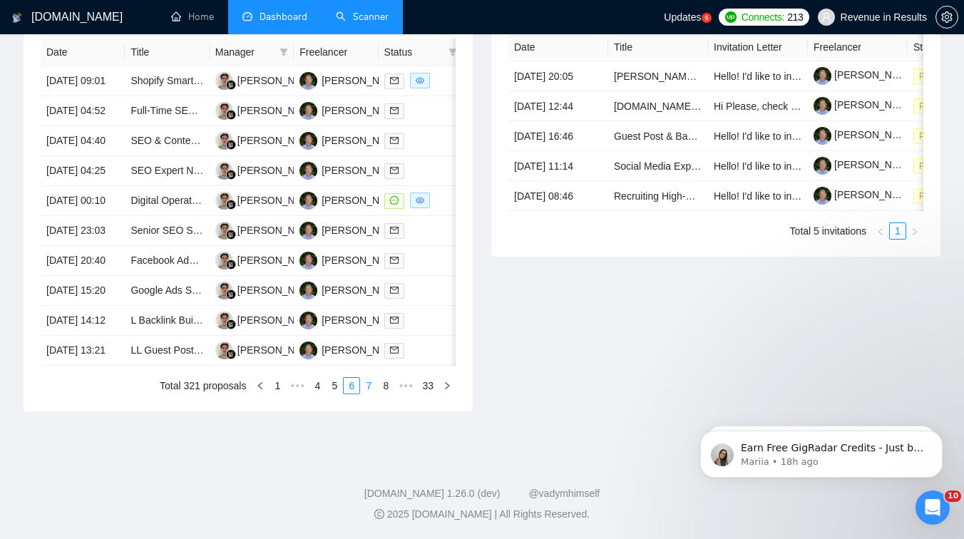
click at [370, 393] on link "7" at bounding box center [369, 386] width 16 height 16
click at [371, 393] on link "8" at bounding box center [369, 386] width 16 height 16
click at [270, 379] on link "1" at bounding box center [274, 386] width 16 height 16
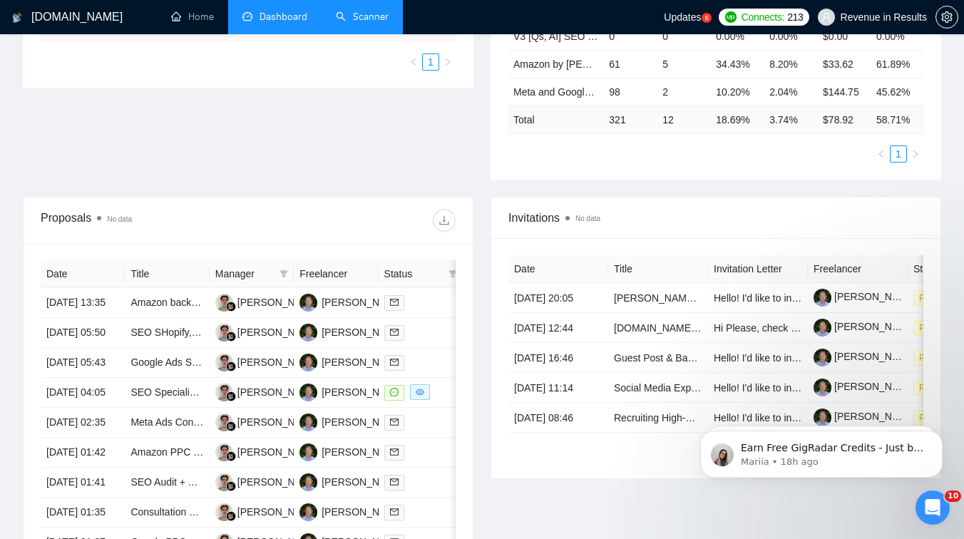
scroll to position [368, 0]
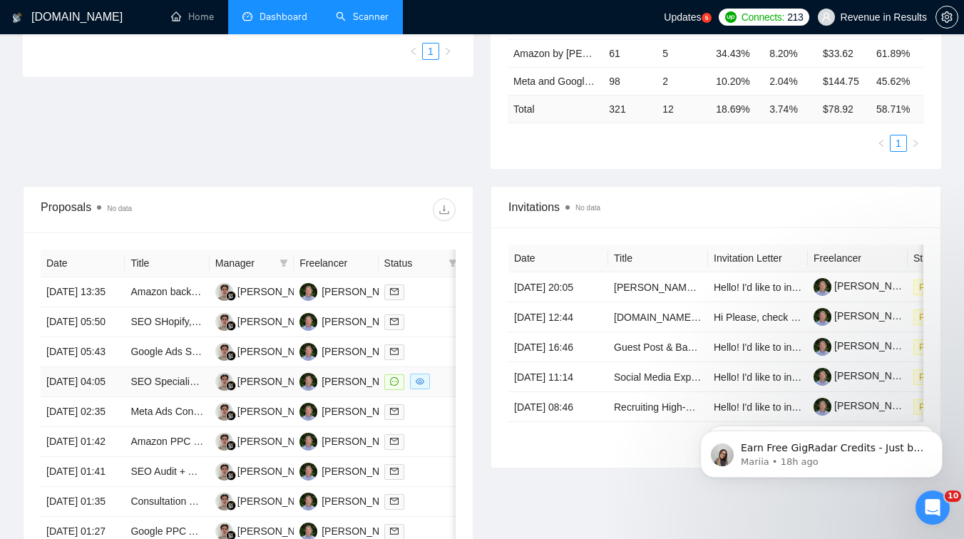
click at [195, 397] on td "SEO Specialist – Schema Markup Implementation for Pre-Defined Plan" at bounding box center [167, 382] width 84 height 30
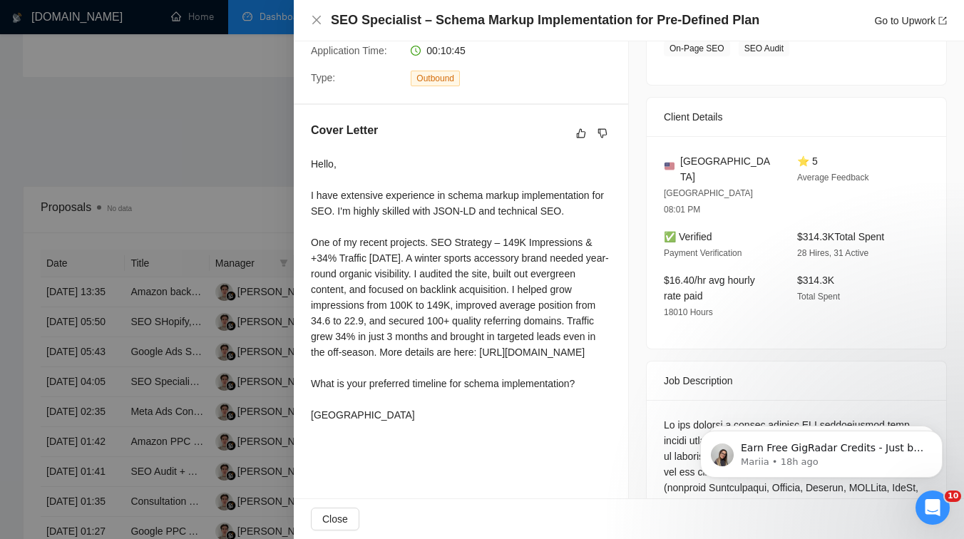
scroll to position [304, 0]
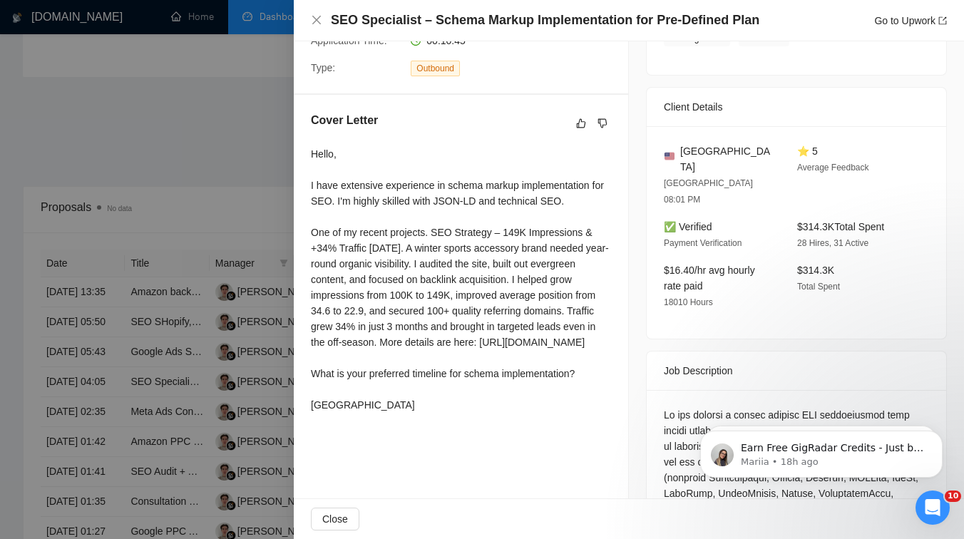
click at [194, 284] on div at bounding box center [482, 269] width 964 height 539
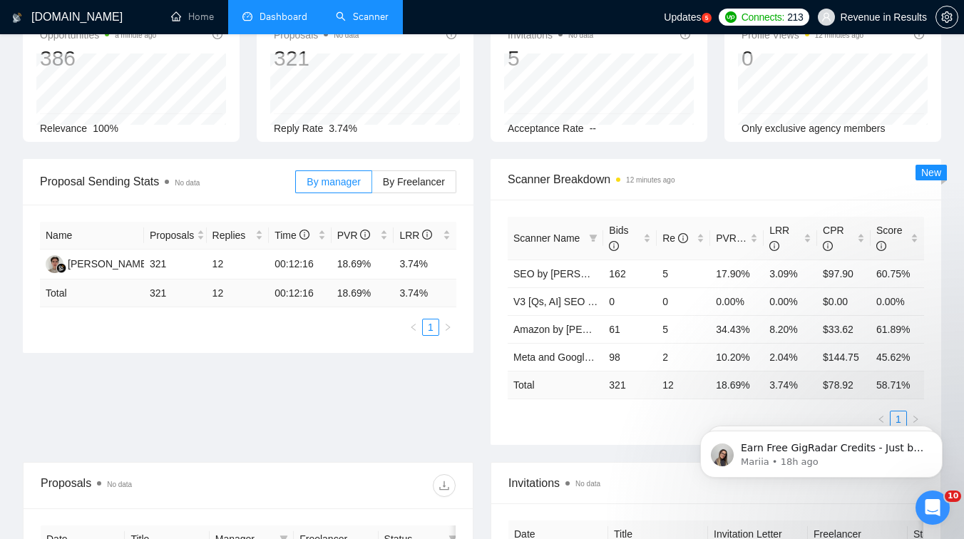
scroll to position [0, 0]
